Goal: Task Accomplishment & Management: Manage account settings

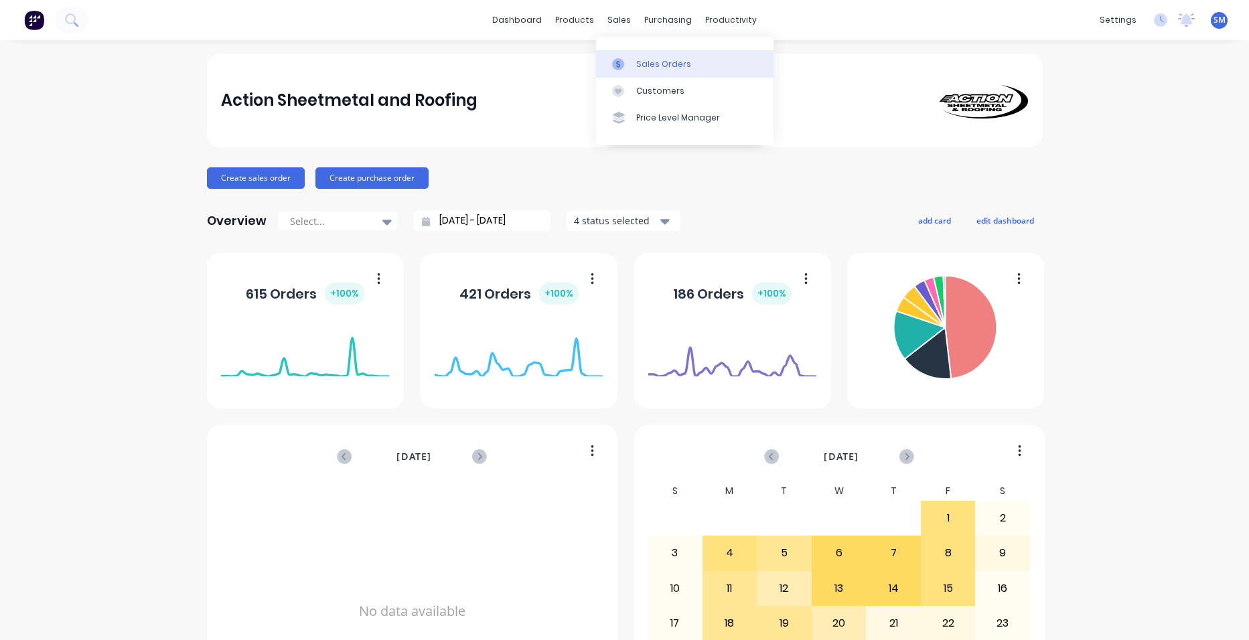
drag, startPoint x: 639, startPoint y: 60, endPoint x: 618, endPoint y: 67, distance: 21.8
click at [639, 60] on div "Sales Orders" at bounding box center [663, 64] width 55 height 12
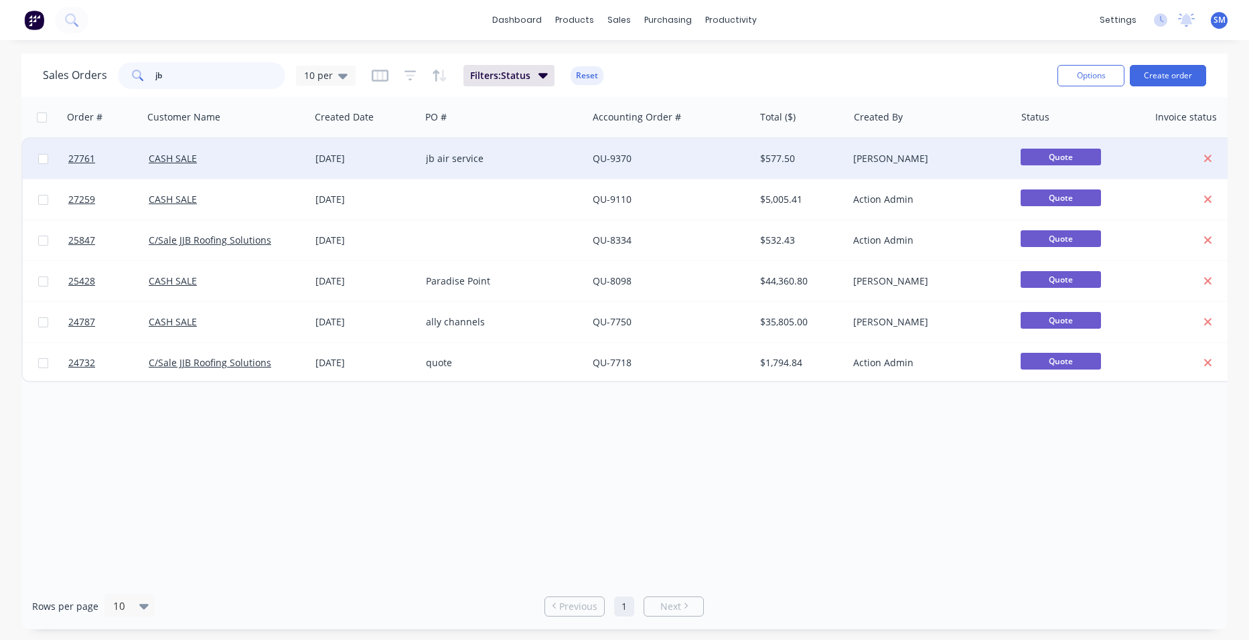
type input "jb"
click at [491, 155] on div "jb air service" at bounding box center [500, 158] width 149 height 13
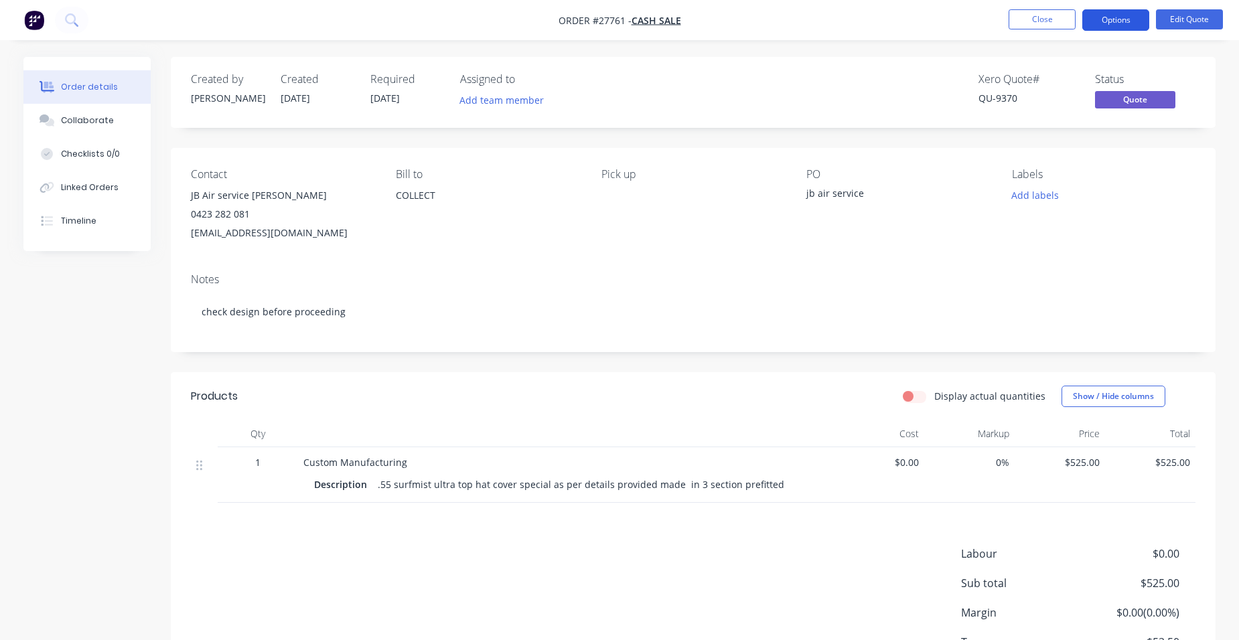
click at [1125, 18] on button "Options" at bounding box center [1115, 19] width 67 height 21
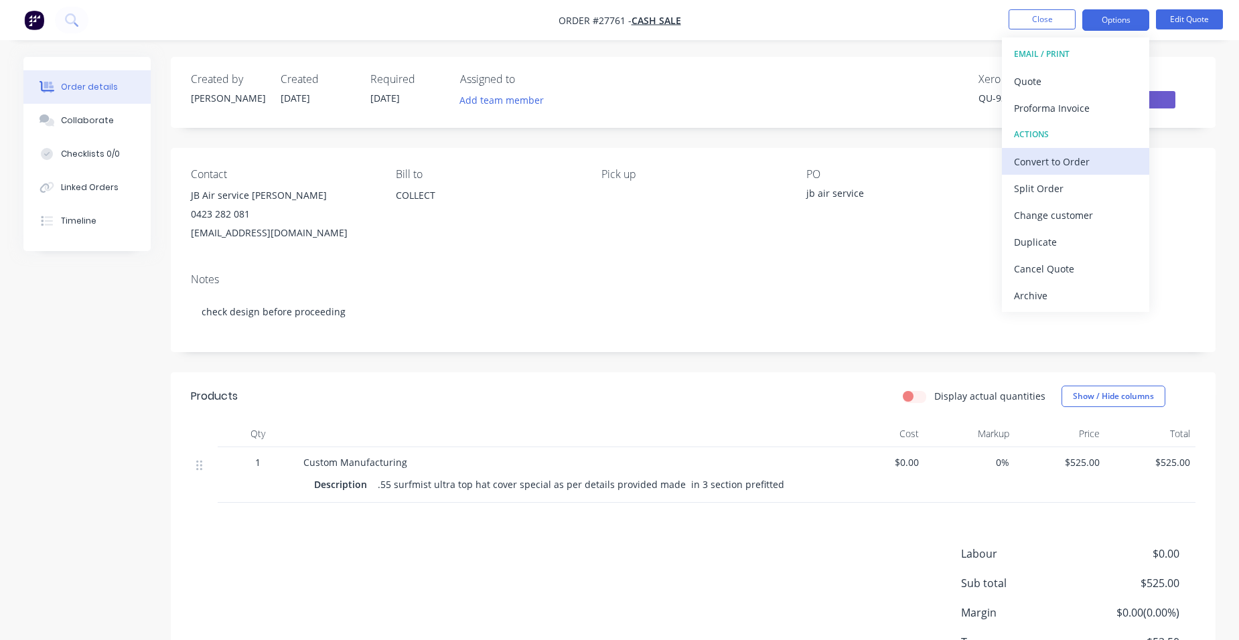
click at [1104, 157] on div "Convert to Order" at bounding box center [1075, 161] width 123 height 19
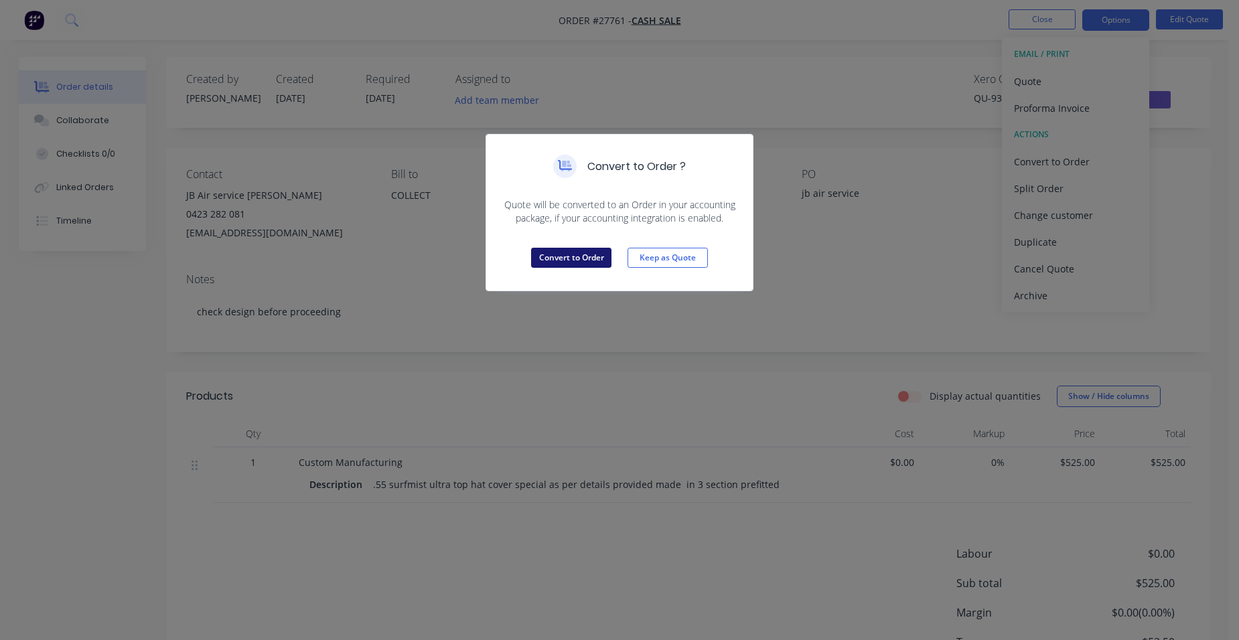
click at [552, 253] on button "Convert to Order" at bounding box center [571, 258] width 80 height 20
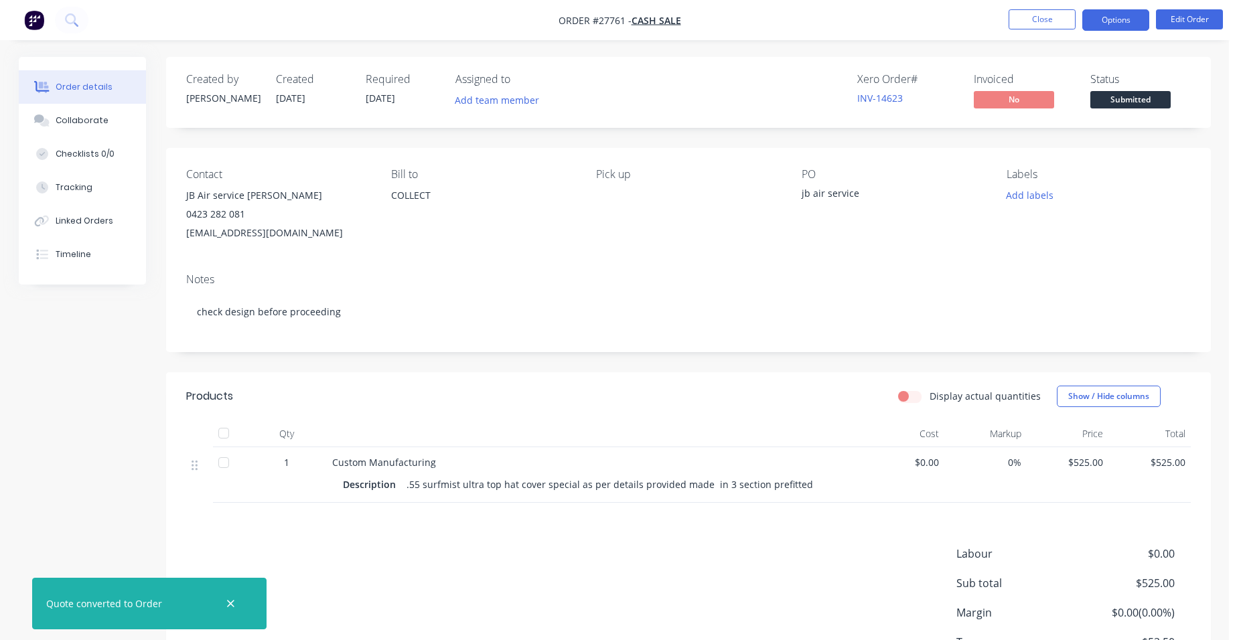
click at [1117, 20] on button "Options" at bounding box center [1115, 19] width 67 height 21
click at [1171, 20] on button "Edit Order" at bounding box center [1189, 19] width 67 height 20
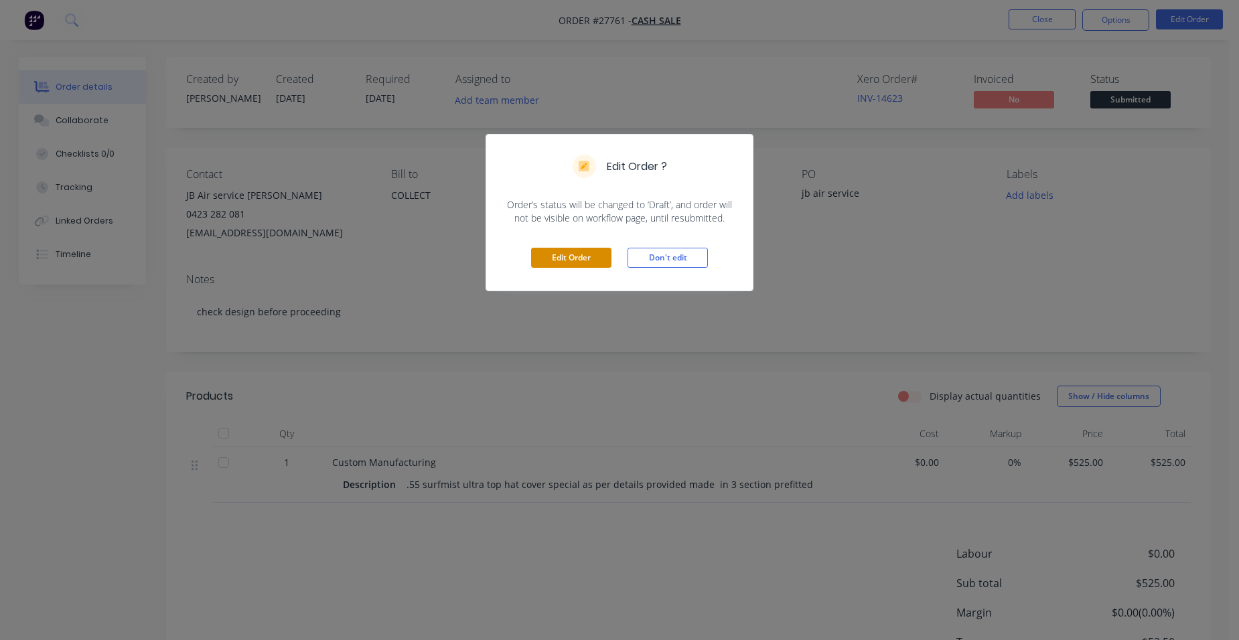
click at [548, 255] on button "Edit Order" at bounding box center [571, 258] width 80 height 20
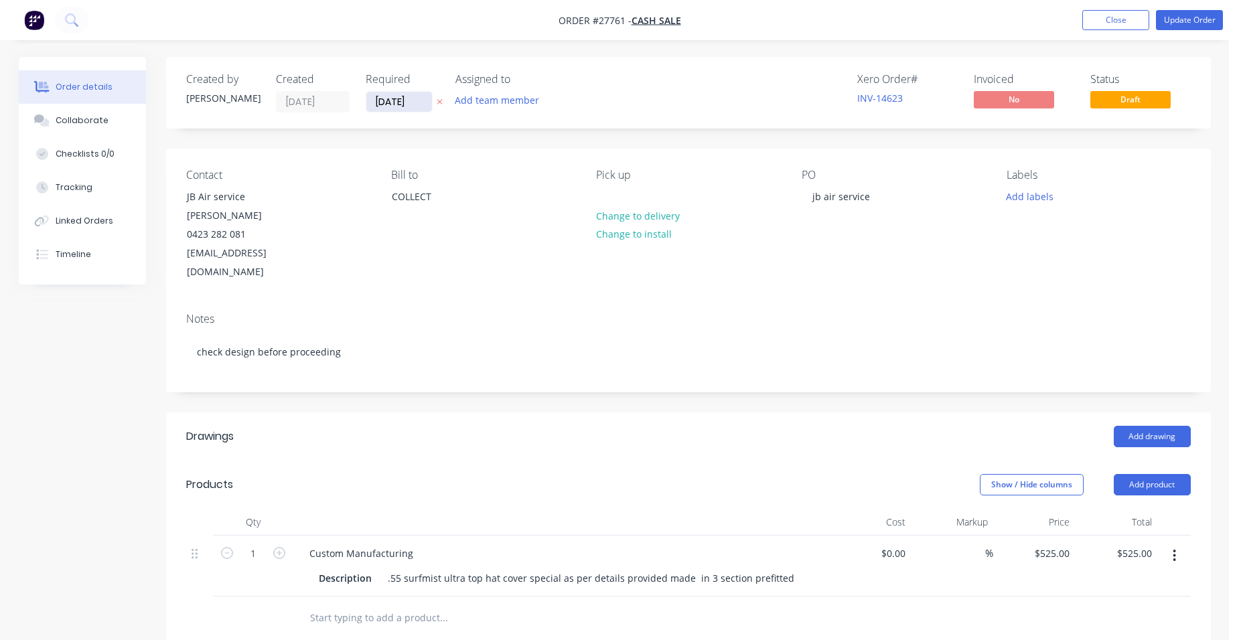
click at [390, 110] on input "[DATE]" at bounding box center [399, 102] width 66 height 20
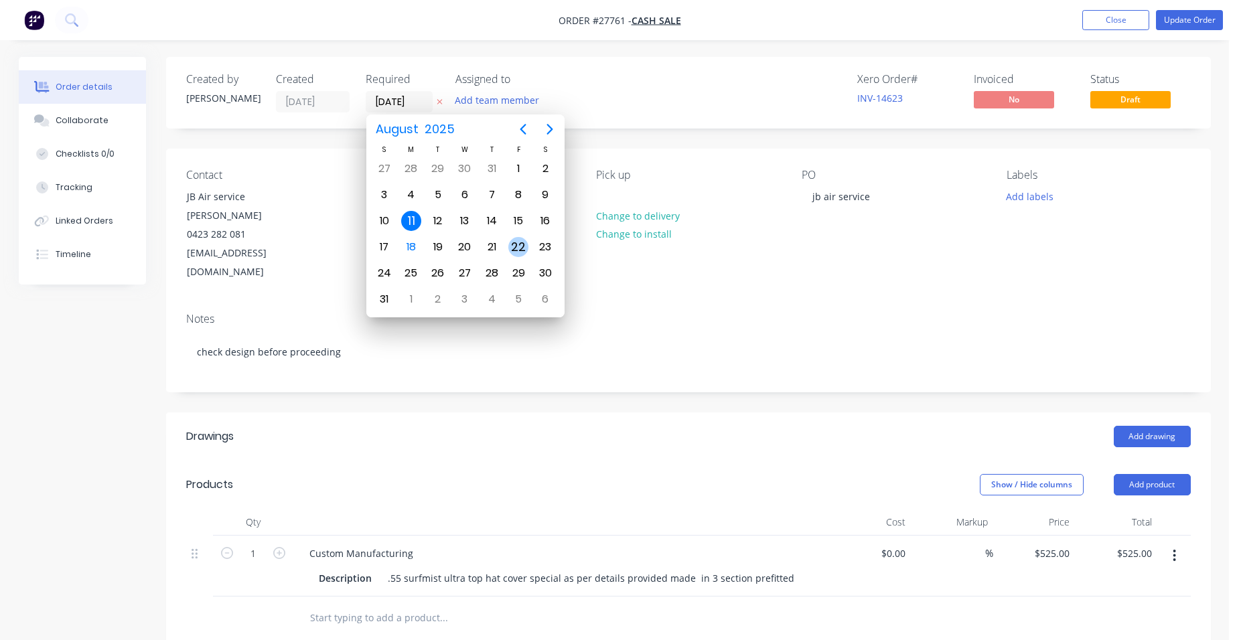
click at [516, 242] on div "22" at bounding box center [518, 247] width 20 height 20
type input "[DATE]"
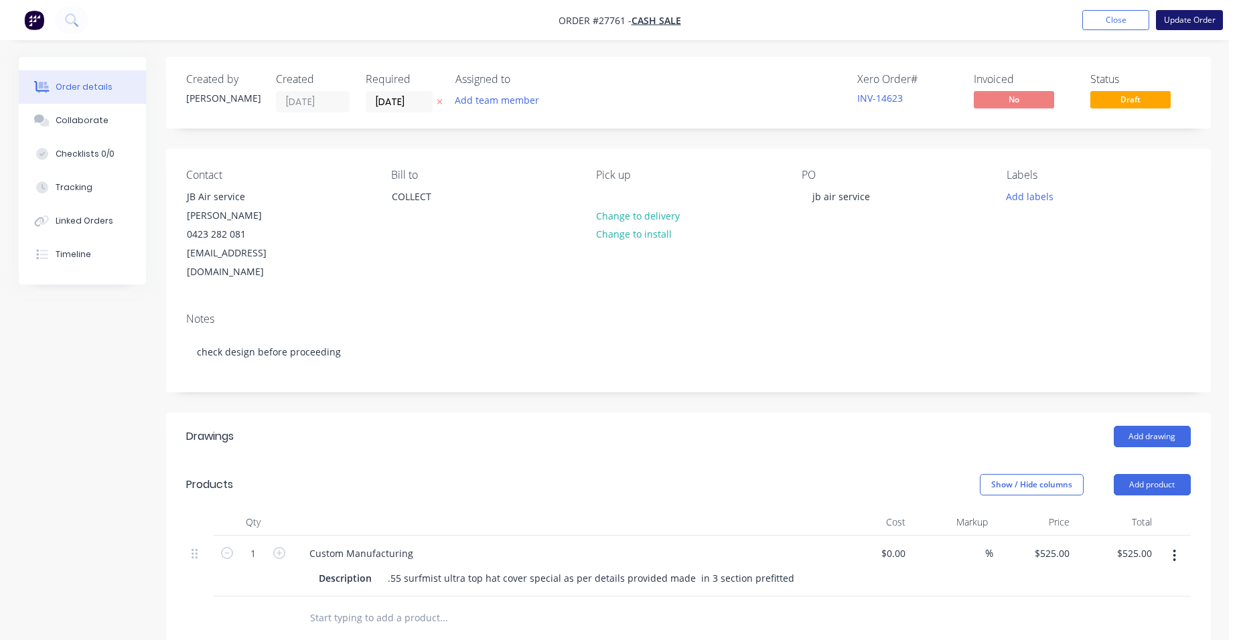
click at [1189, 26] on button "Update Order" at bounding box center [1189, 20] width 67 height 20
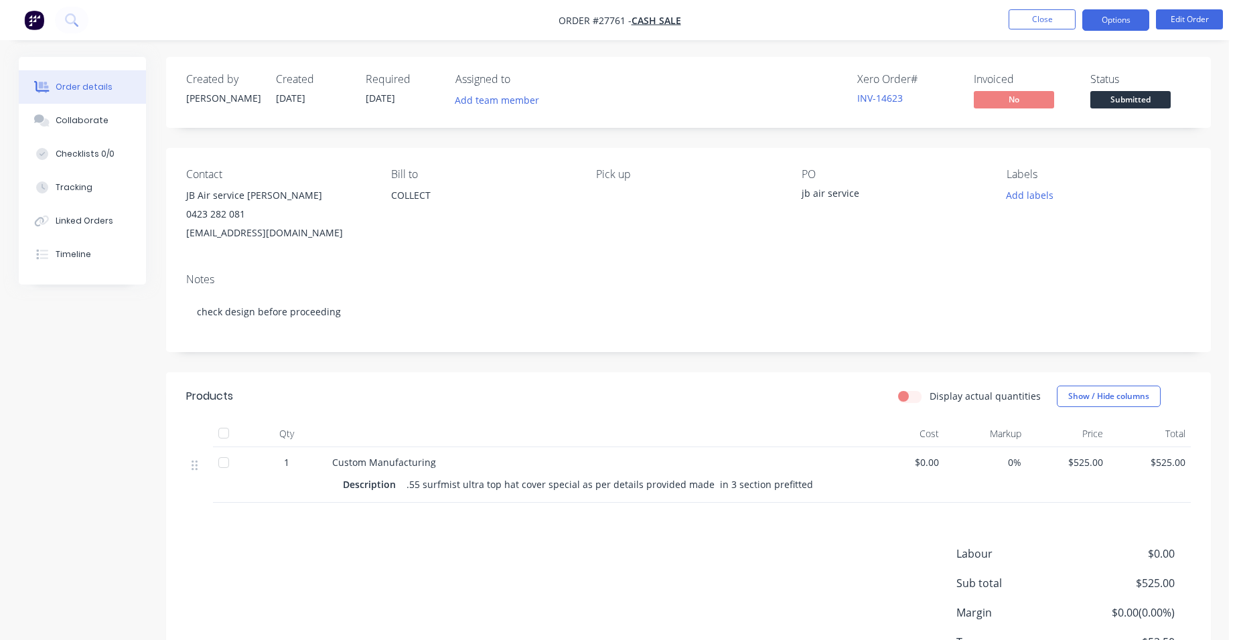
drag, startPoint x: 1144, startPoint y: 21, endPoint x: 1133, endPoint y: 30, distance: 14.2
click at [1143, 21] on button "Options" at bounding box center [1115, 19] width 67 height 21
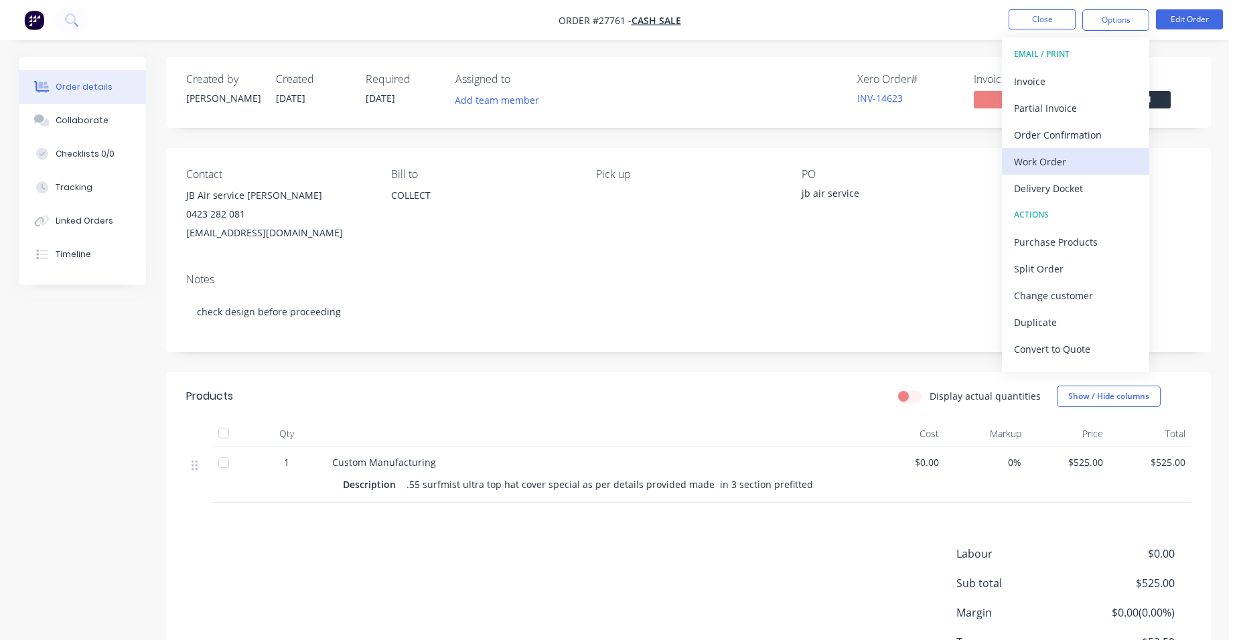
click at [1089, 152] on div "Work Order" at bounding box center [1075, 161] width 123 height 19
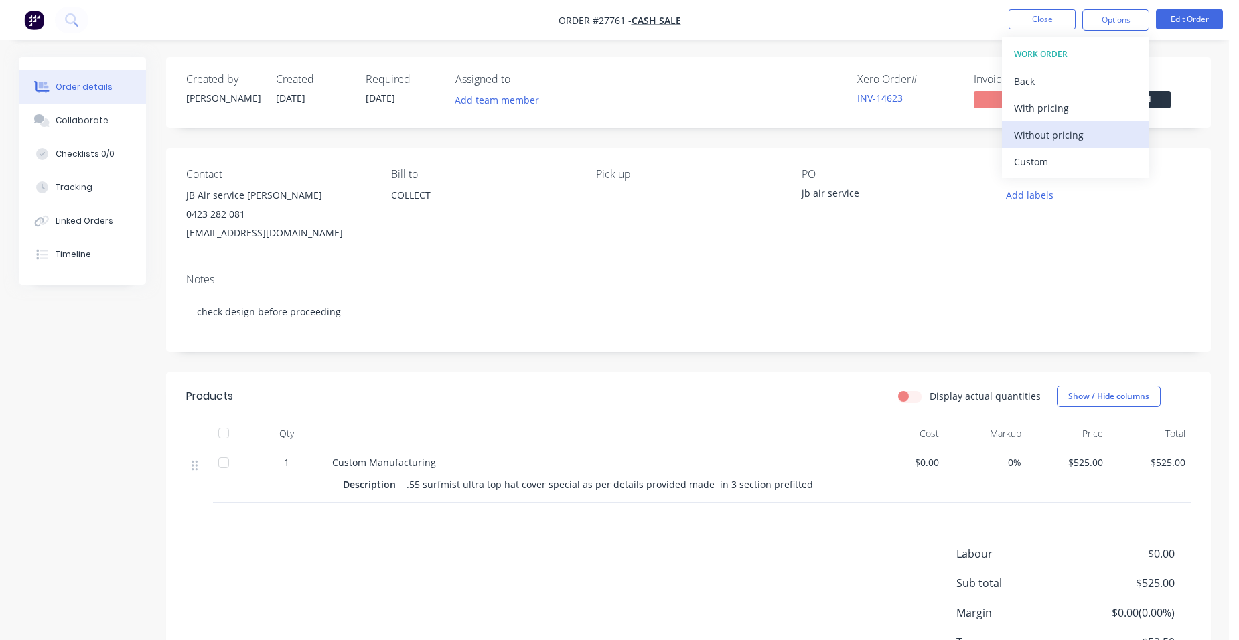
click at [1089, 141] on div "Without pricing" at bounding box center [1075, 134] width 123 height 19
